Goal: Find specific page/section: Find specific page/section

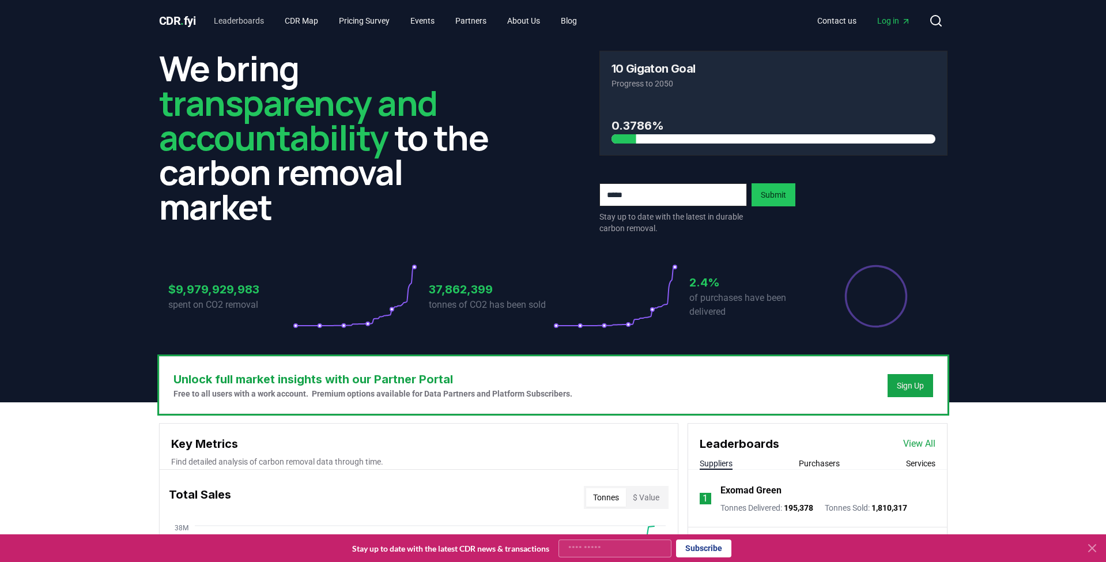
click at [255, 20] on link "Leaderboards" at bounding box center [239, 20] width 69 height 21
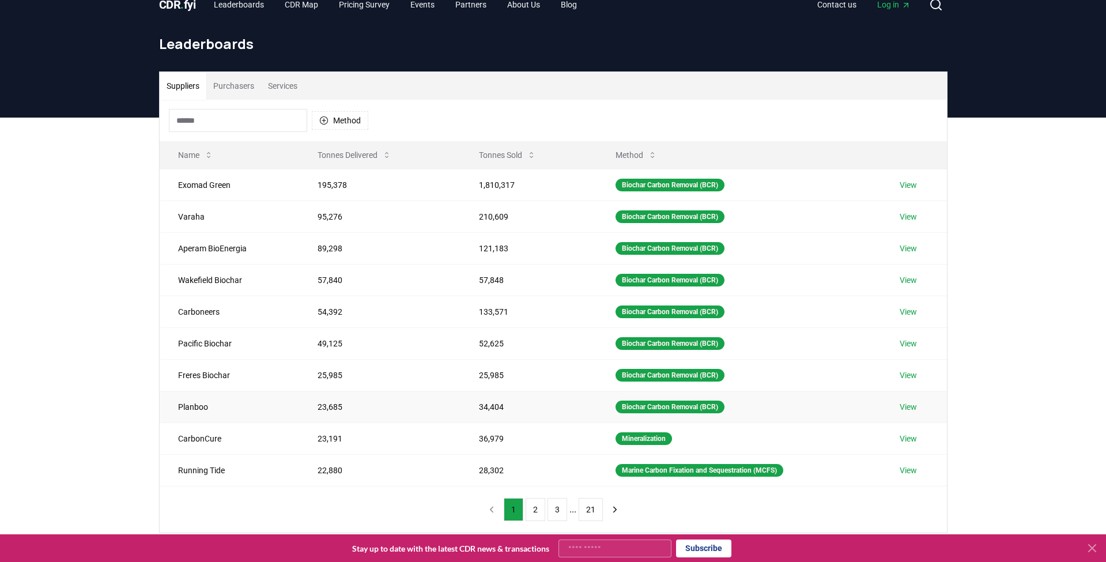
scroll to position [23, 0]
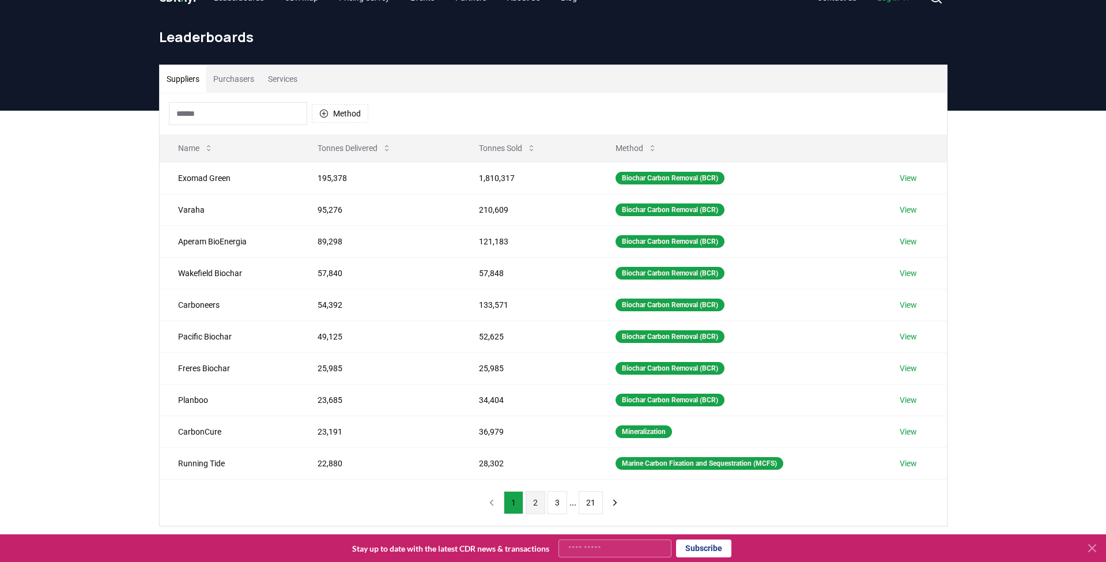
click at [526, 508] on button "2" at bounding box center [536, 502] width 20 height 23
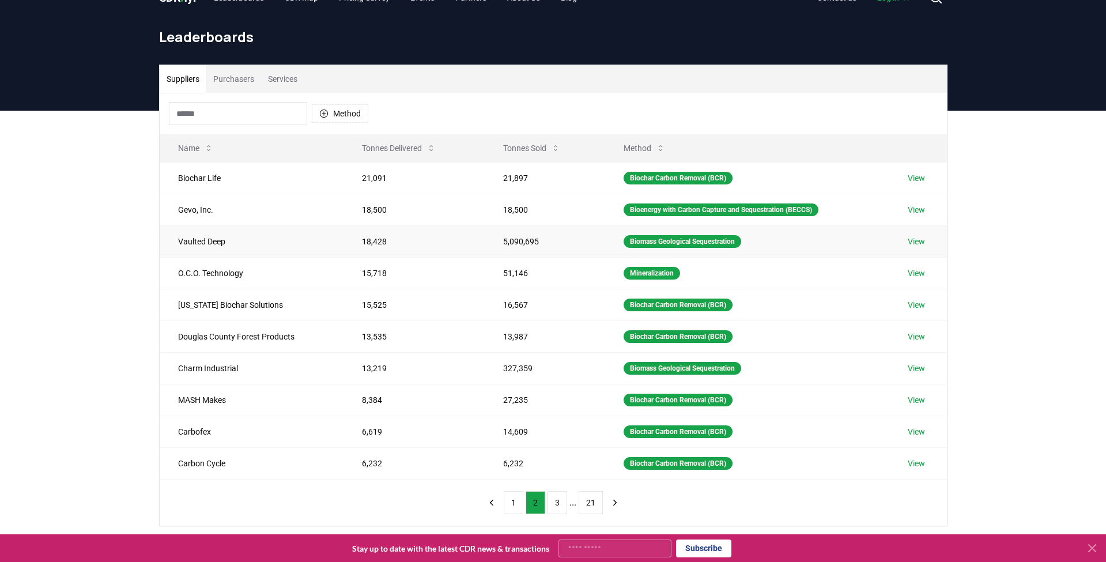
click at [917, 238] on link "View" at bounding box center [916, 242] width 17 height 12
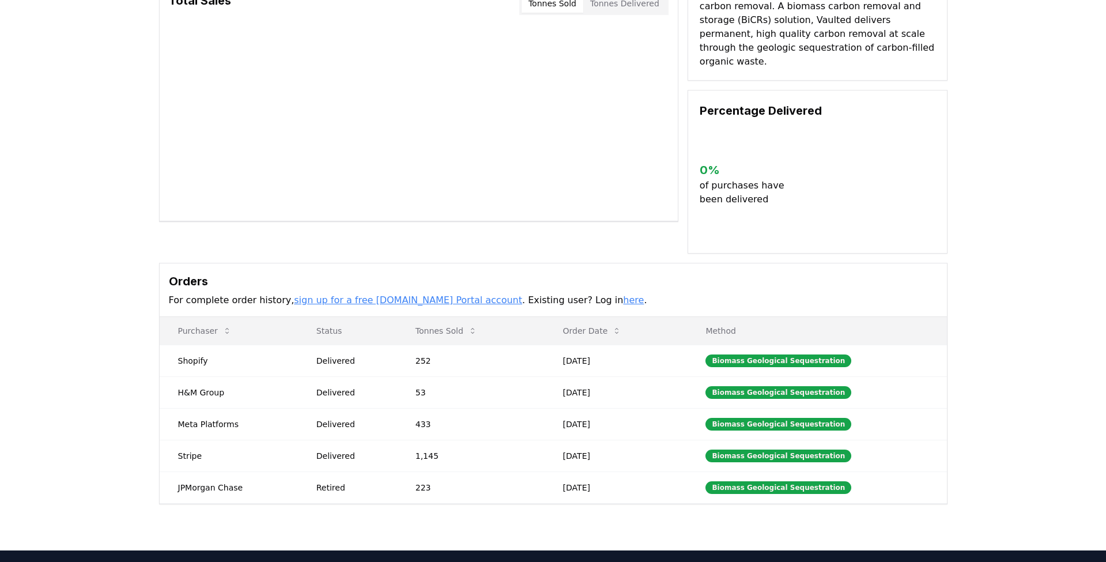
scroll to position [114, 0]
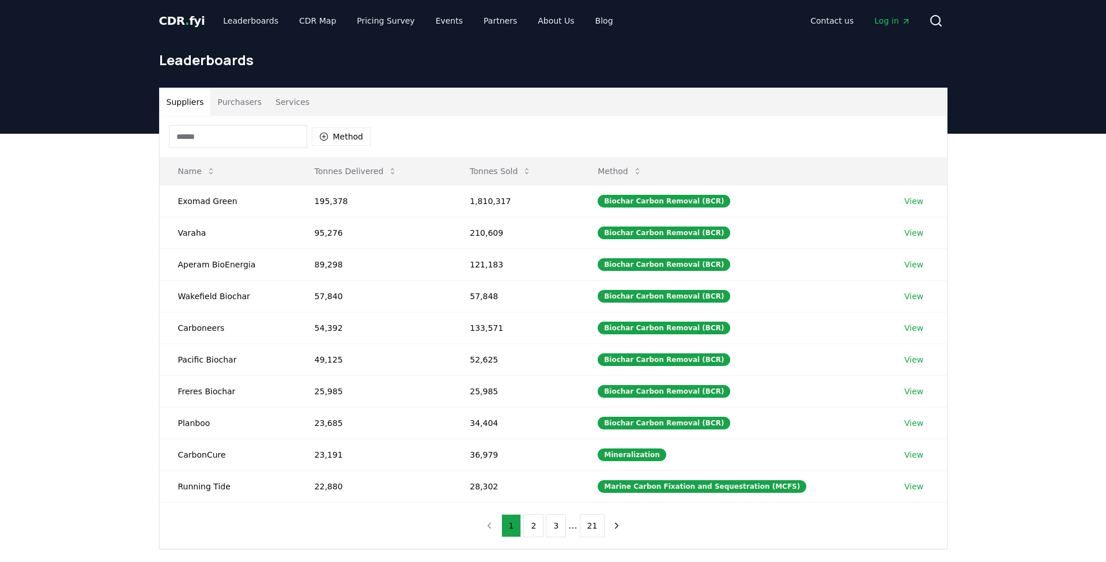
scroll to position [23, 0]
